Goal: Check status

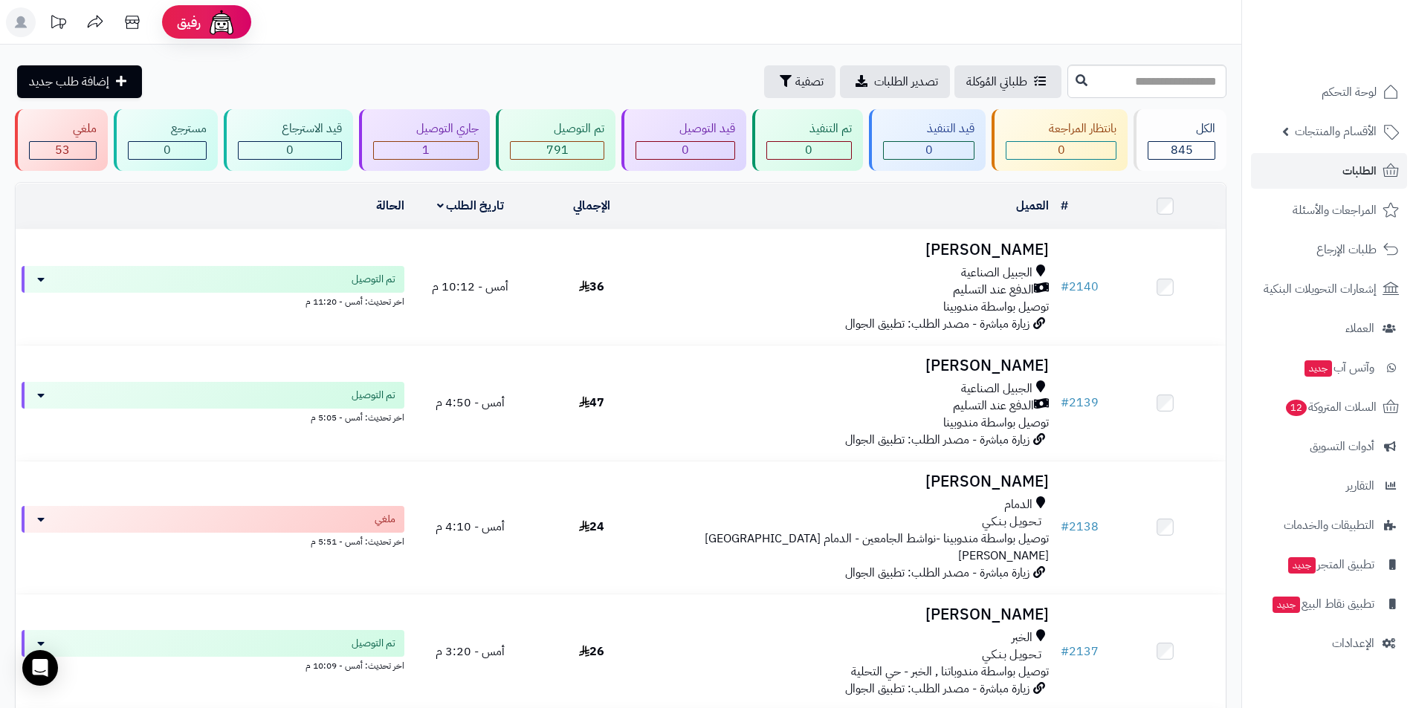
click at [762, 82] on div "طلباتي المُوكلة تصدير الطلبات تصفية" at bounding box center [913, 81] width 302 height 33
click at [764, 85] on button "تصفية" at bounding box center [799, 81] width 71 height 33
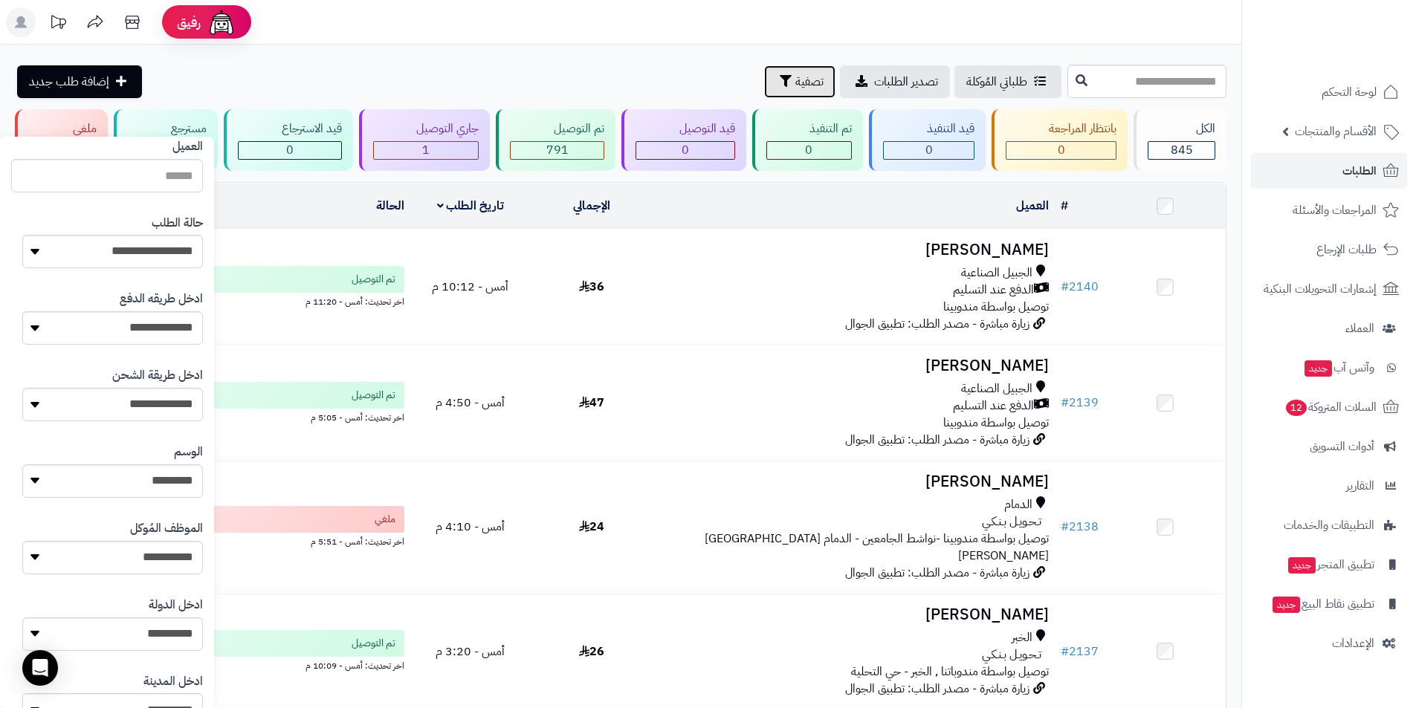
scroll to position [520, 0]
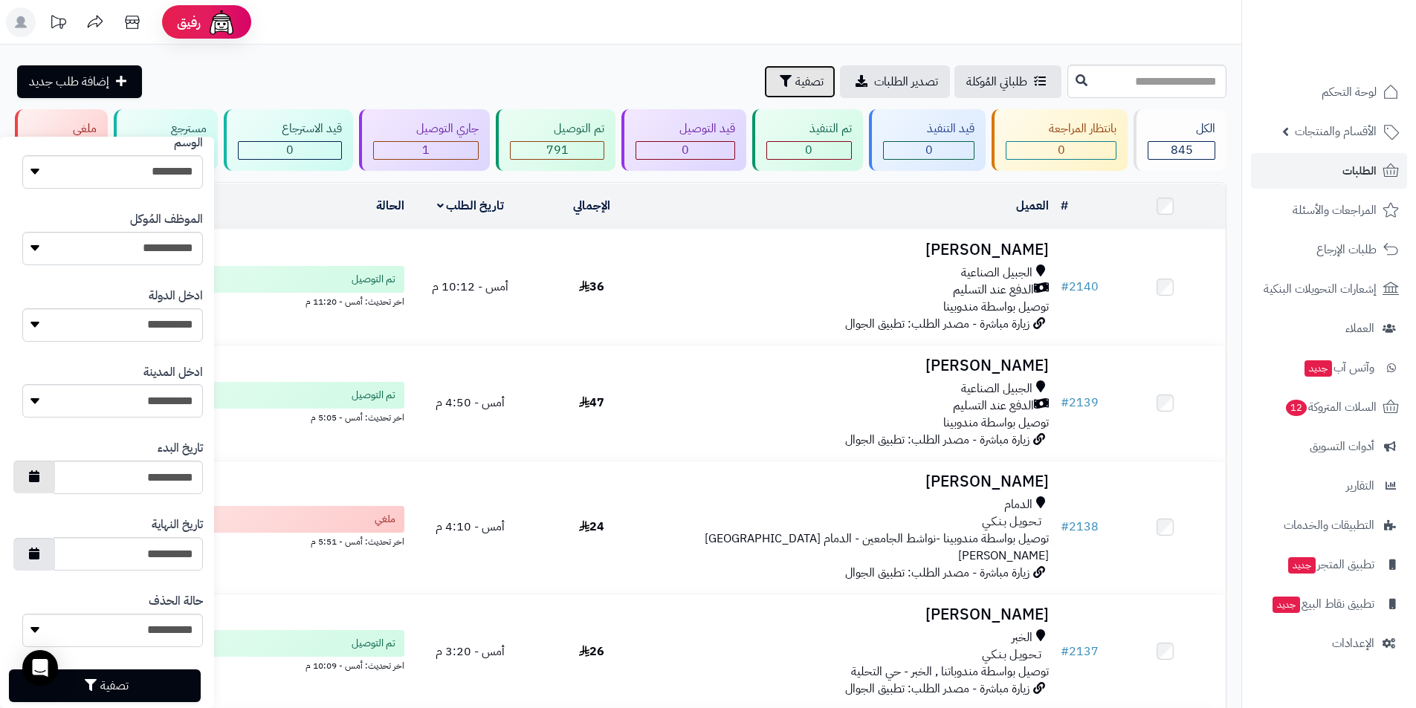
click at [55, 483] on button "button" at bounding box center [34, 477] width 42 height 33
click at [40, 577] on td "13" at bounding box center [38, 576] width 26 height 22
type input "**********"
click at [55, 559] on button "button" at bounding box center [34, 553] width 42 height 33
click at [32, 429] on td "13" at bounding box center [38, 432] width 26 height 22
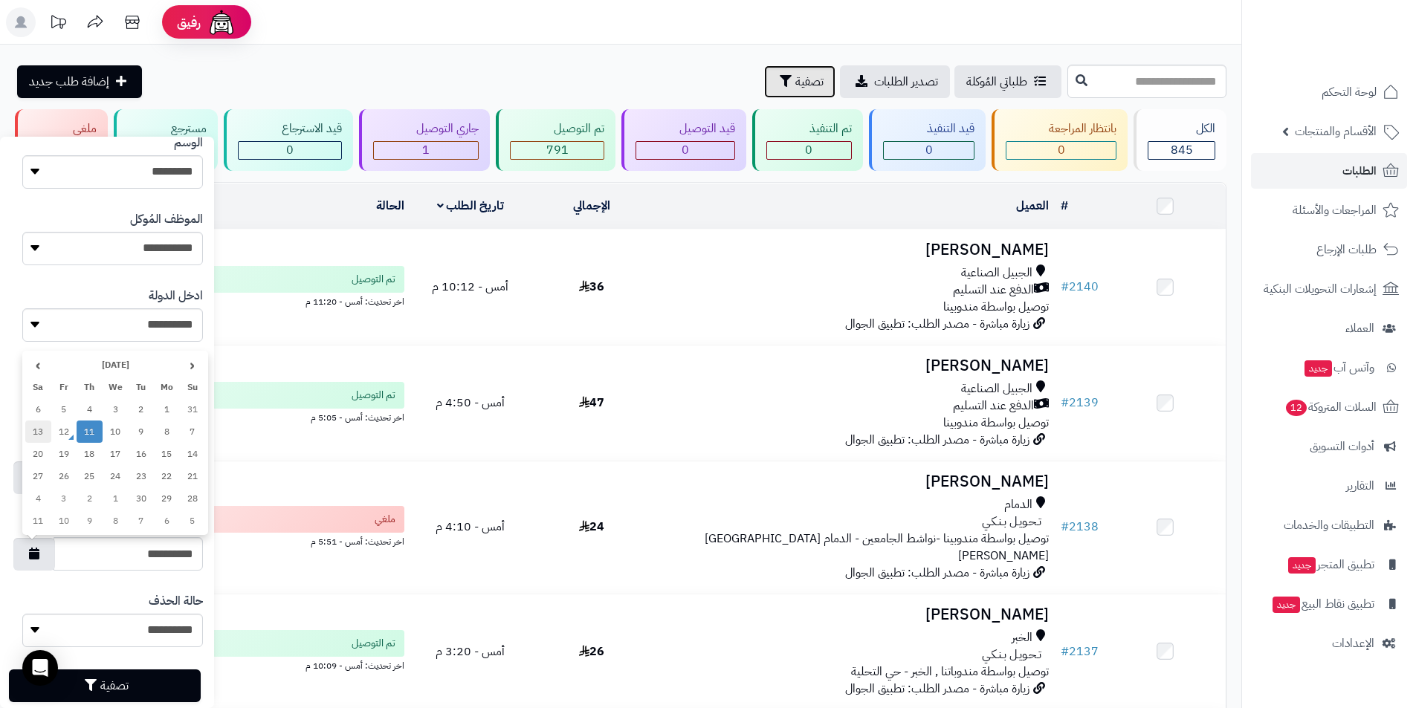
type input "**********"
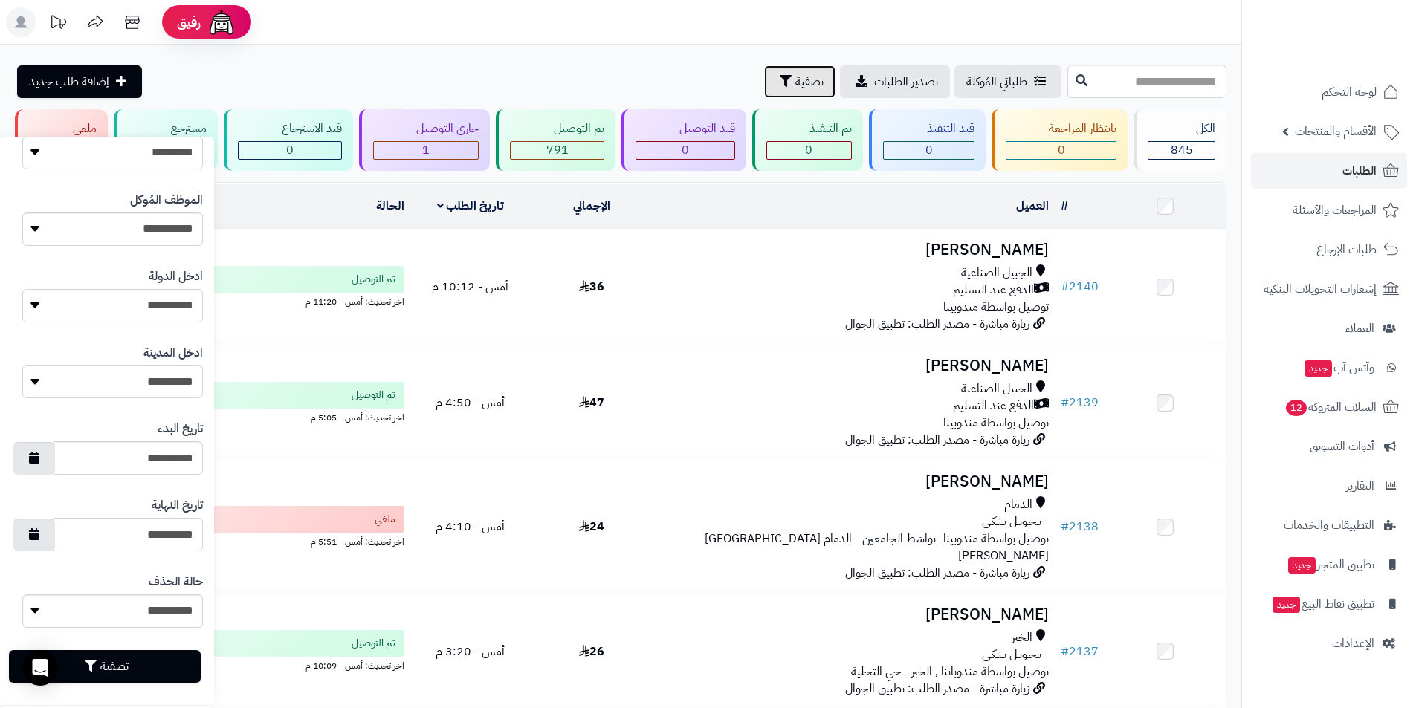
scroll to position [549, 0]
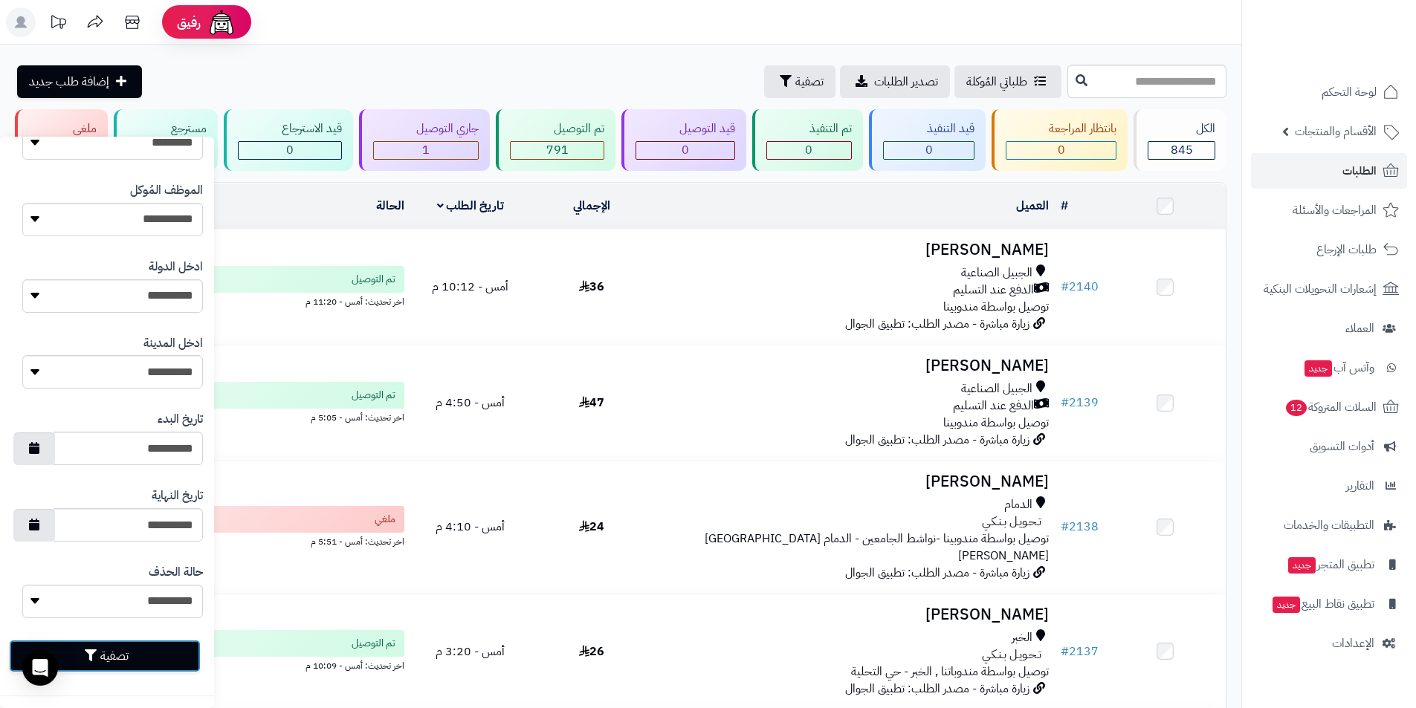
click at [82, 654] on button "تصفية" at bounding box center [105, 656] width 192 height 33
